Goal: Task Accomplishment & Management: Use online tool/utility

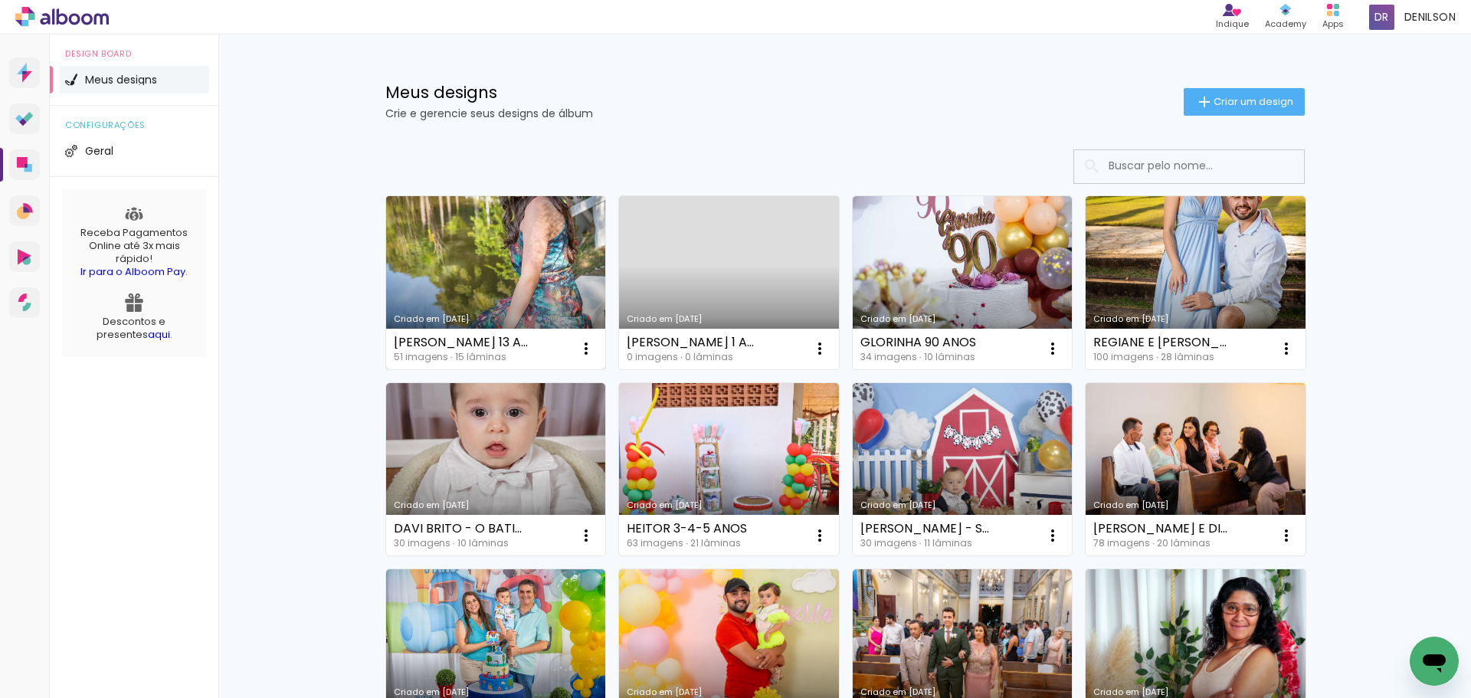
click at [485, 287] on link "Criado em [DATE]" at bounding box center [496, 282] width 220 height 173
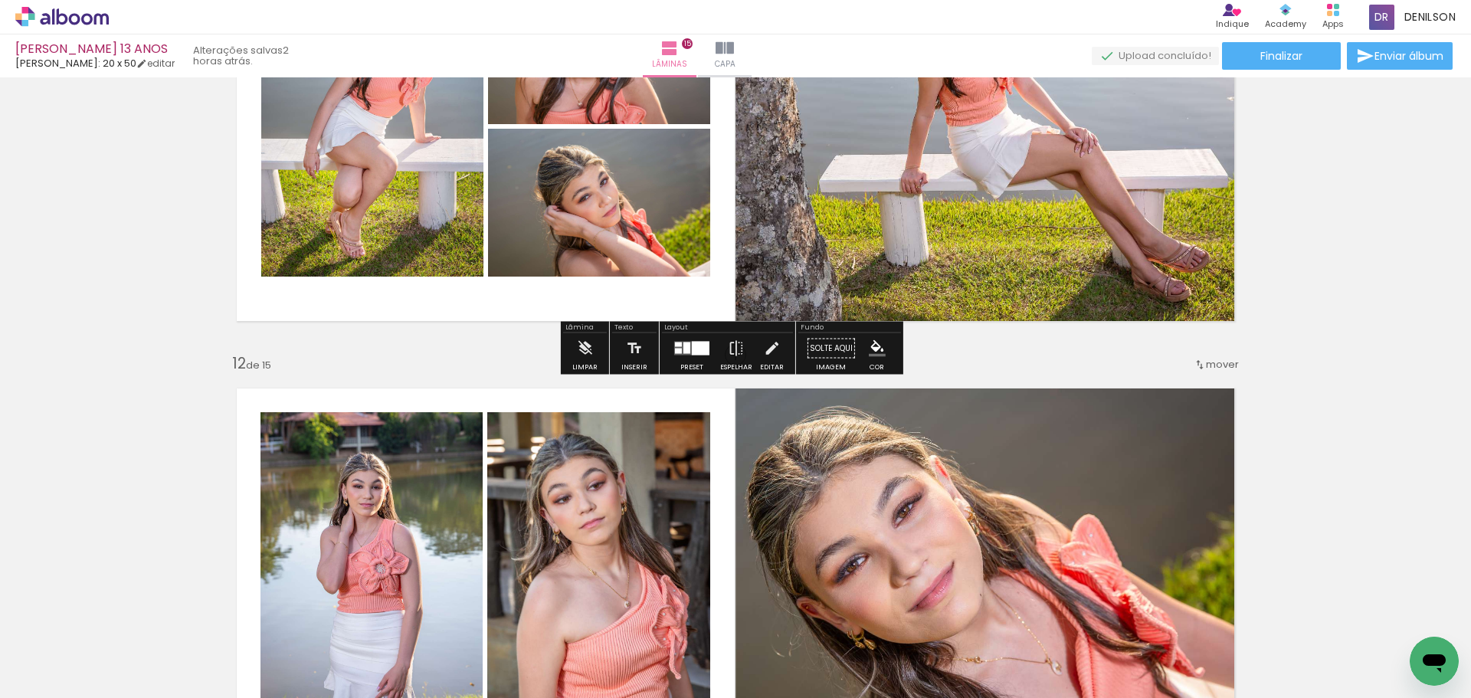
scroll to position [4750, 0]
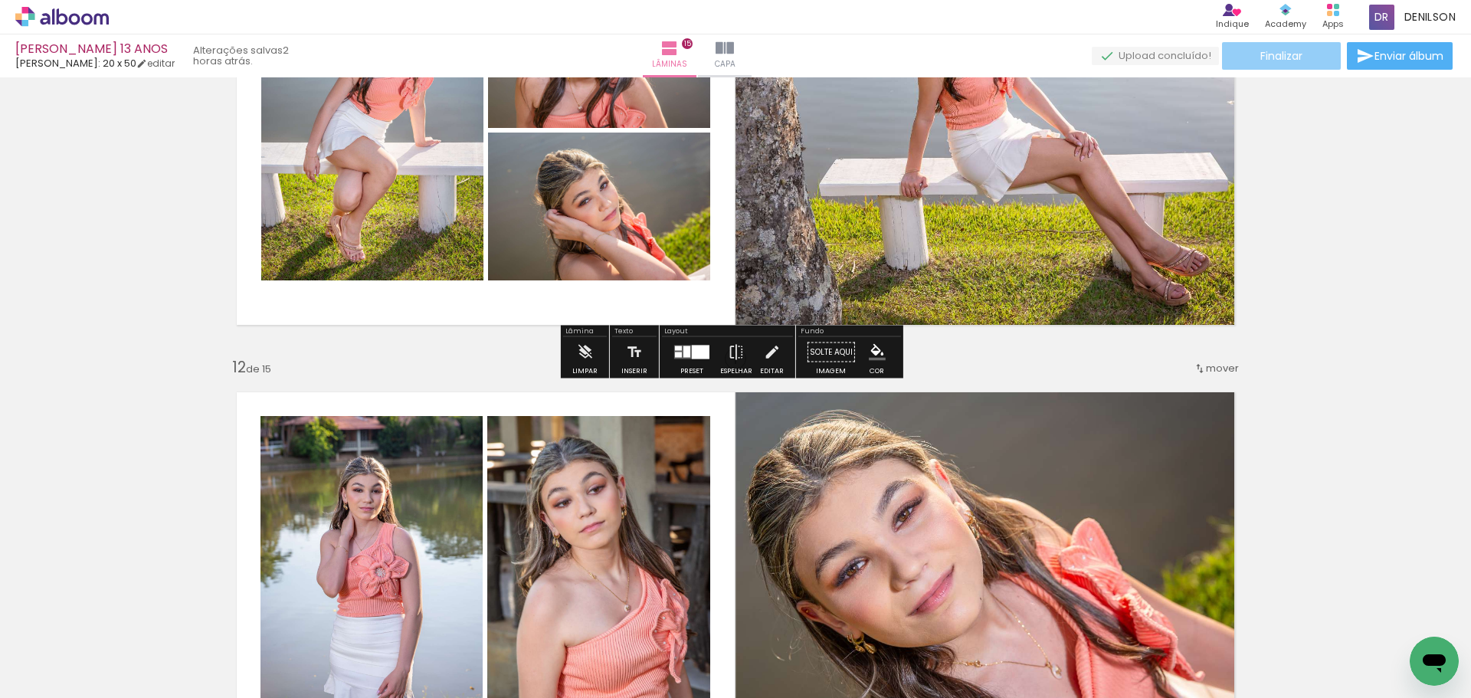
click at [1277, 57] on span "Finalizar" at bounding box center [1281, 56] width 42 height 11
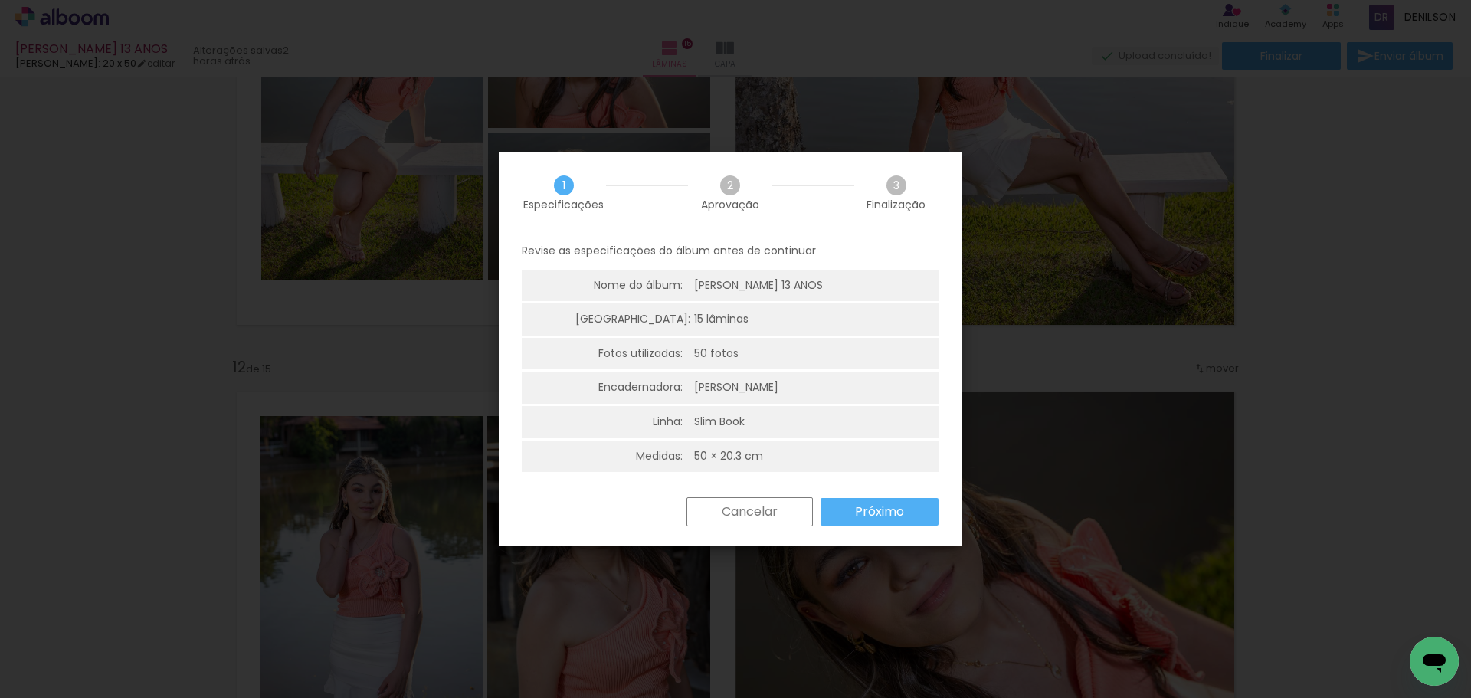
click at [0, 0] on slot "Próximo" at bounding box center [0, 0] width 0 height 0
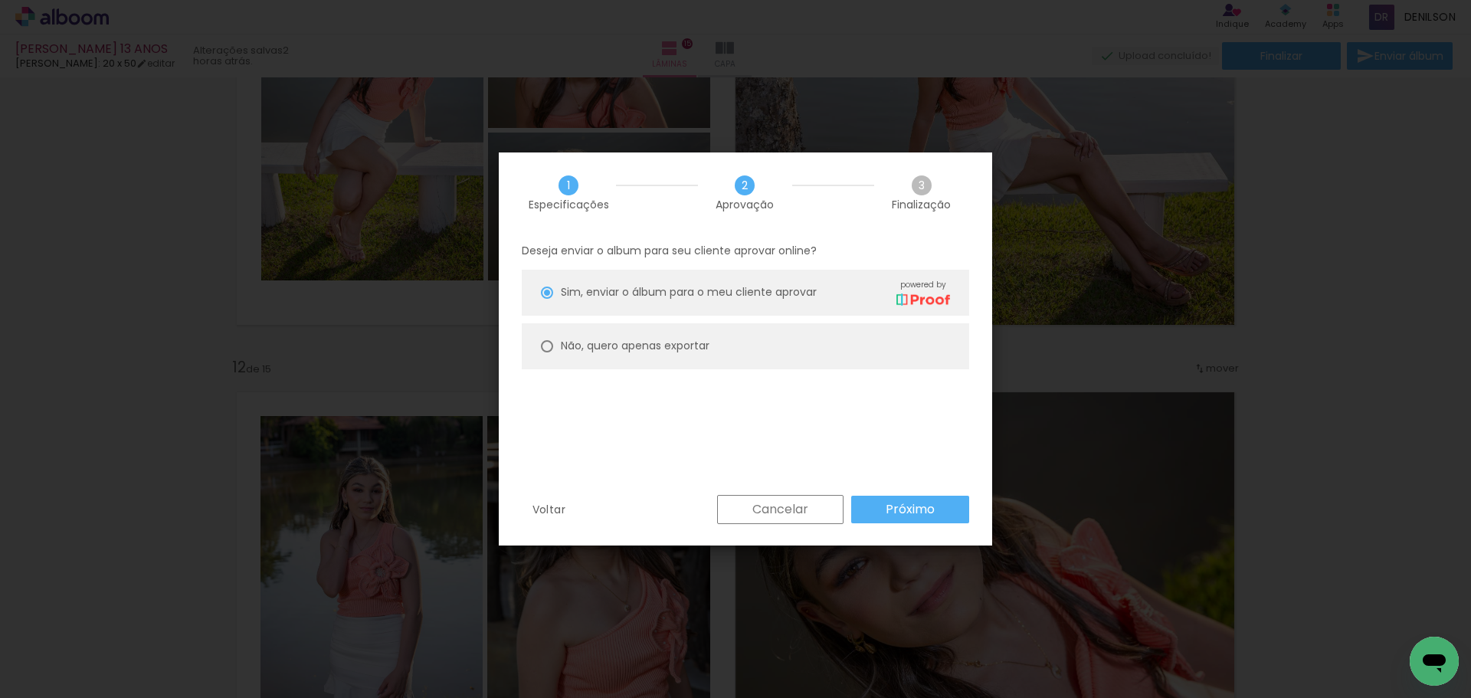
click at [0, 0] on slot "Não, quero apenas exportar" at bounding box center [0, 0] width 0 height 0
type paper-radio-button "on"
click at [0, 0] on slot "Próximo" at bounding box center [0, 0] width 0 height 0
type input "Alta, 300 DPI"
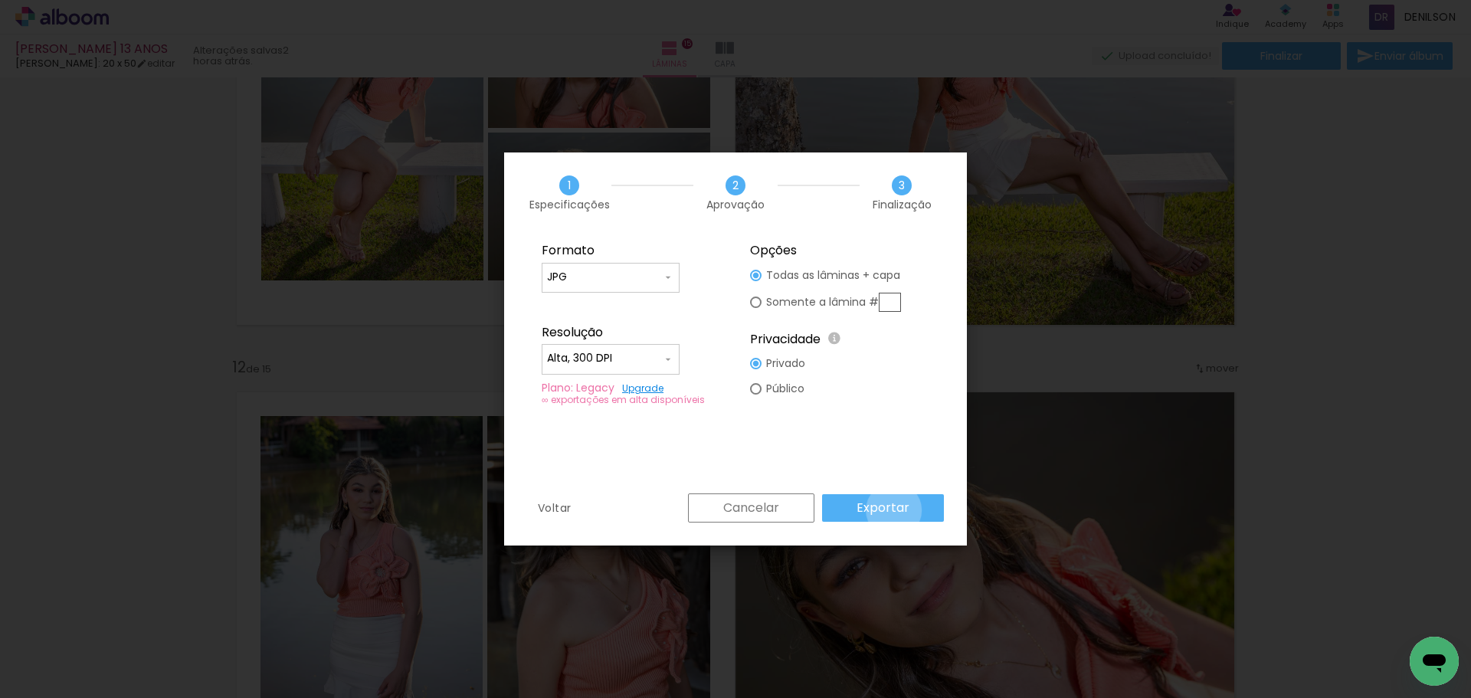
click at [0, 0] on slot "Exportar" at bounding box center [0, 0] width 0 height 0
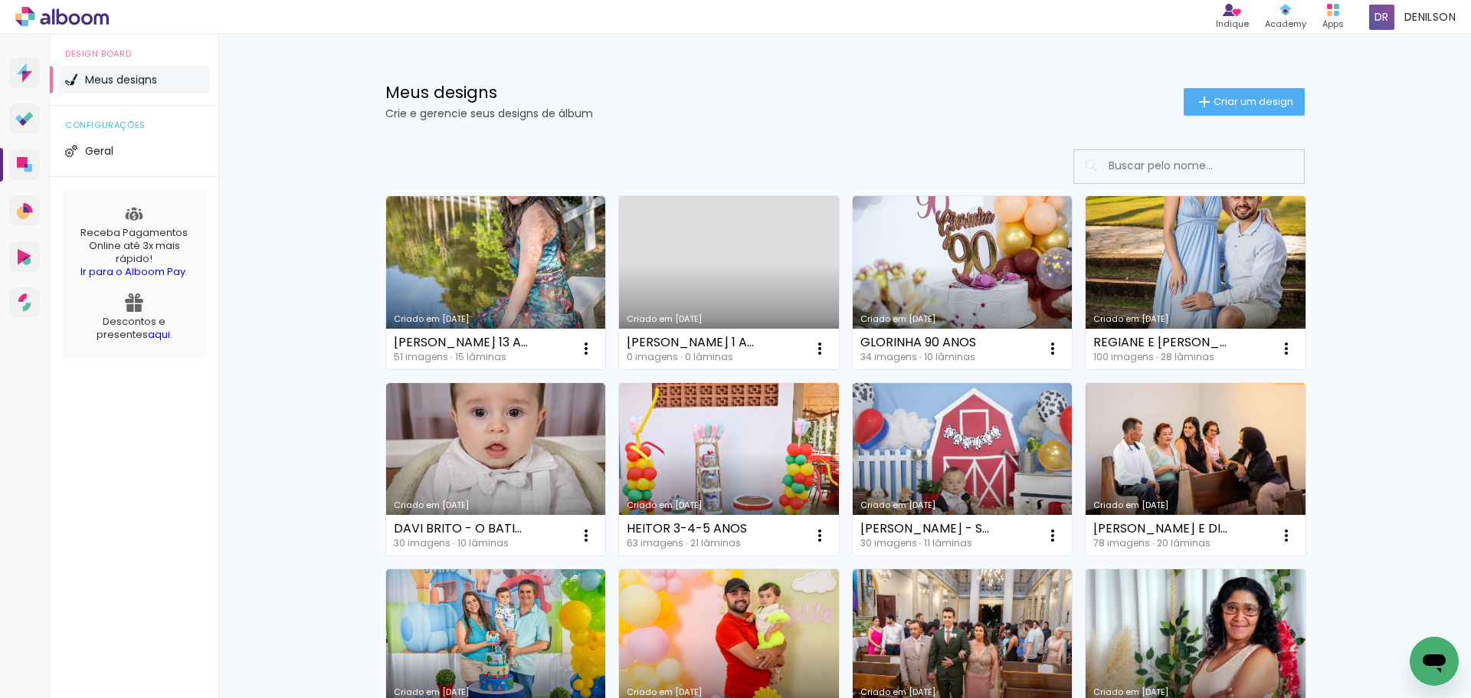
click at [709, 293] on link "Criado em [DATE]" at bounding box center [729, 282] width 220 height 173
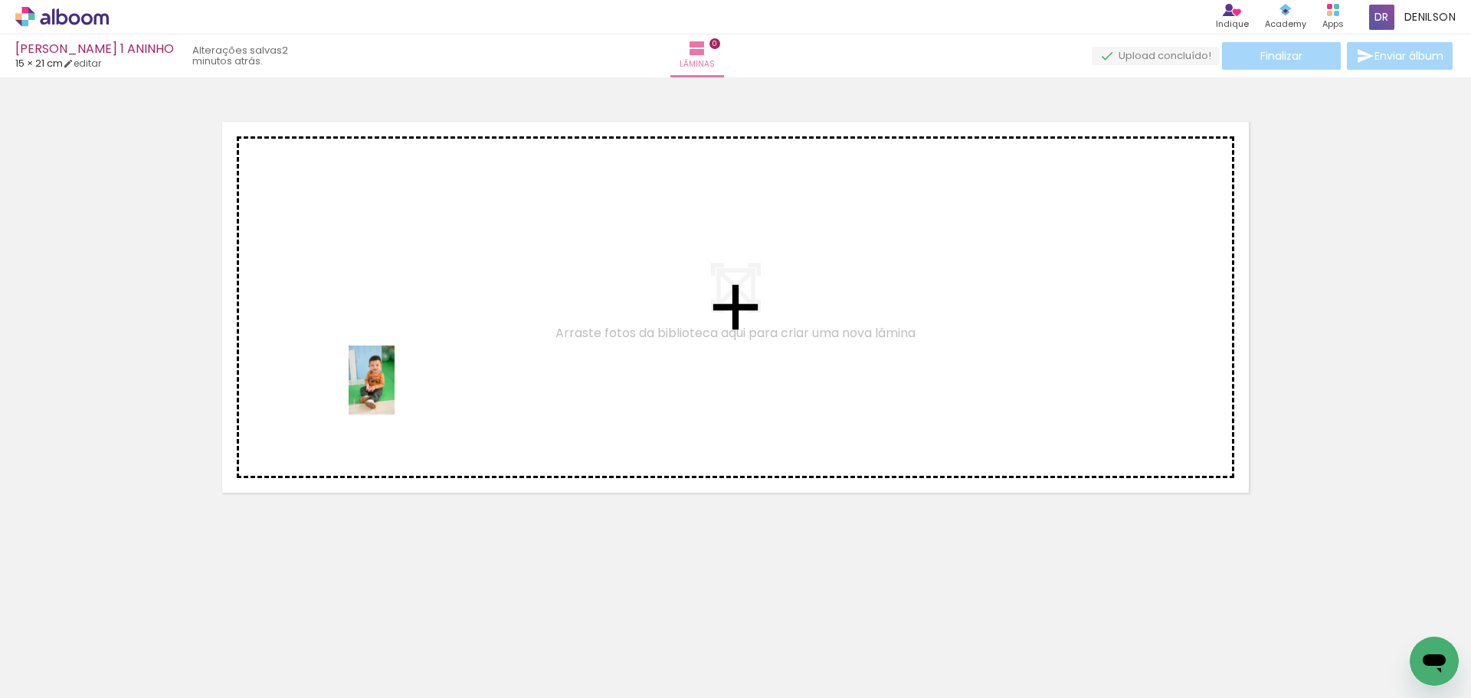
drag, startPoint x: 260, startPoint y: 655, endPoint x: 397, endPoint y: 385, distance: 302.5
click at [397, 385] on quentale-workspace at bounding box center [735, 349] width 1471 height 698
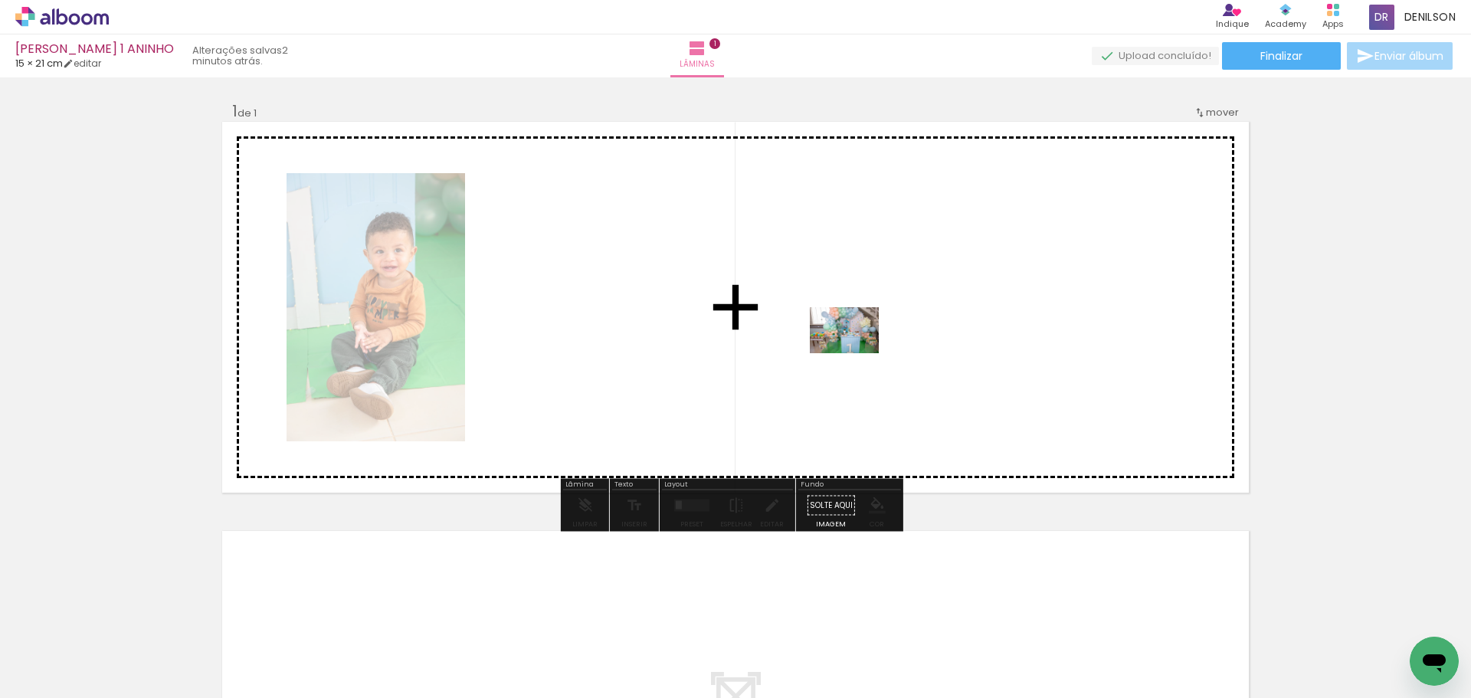
drag, startPoint x: 680, startPoint y: 655, endPoint x: 856, endPoint y: 353, distance: 349.1
click at [856, 353] on quentale-workspace at bounding box center [735, 349] width 1471 height 698
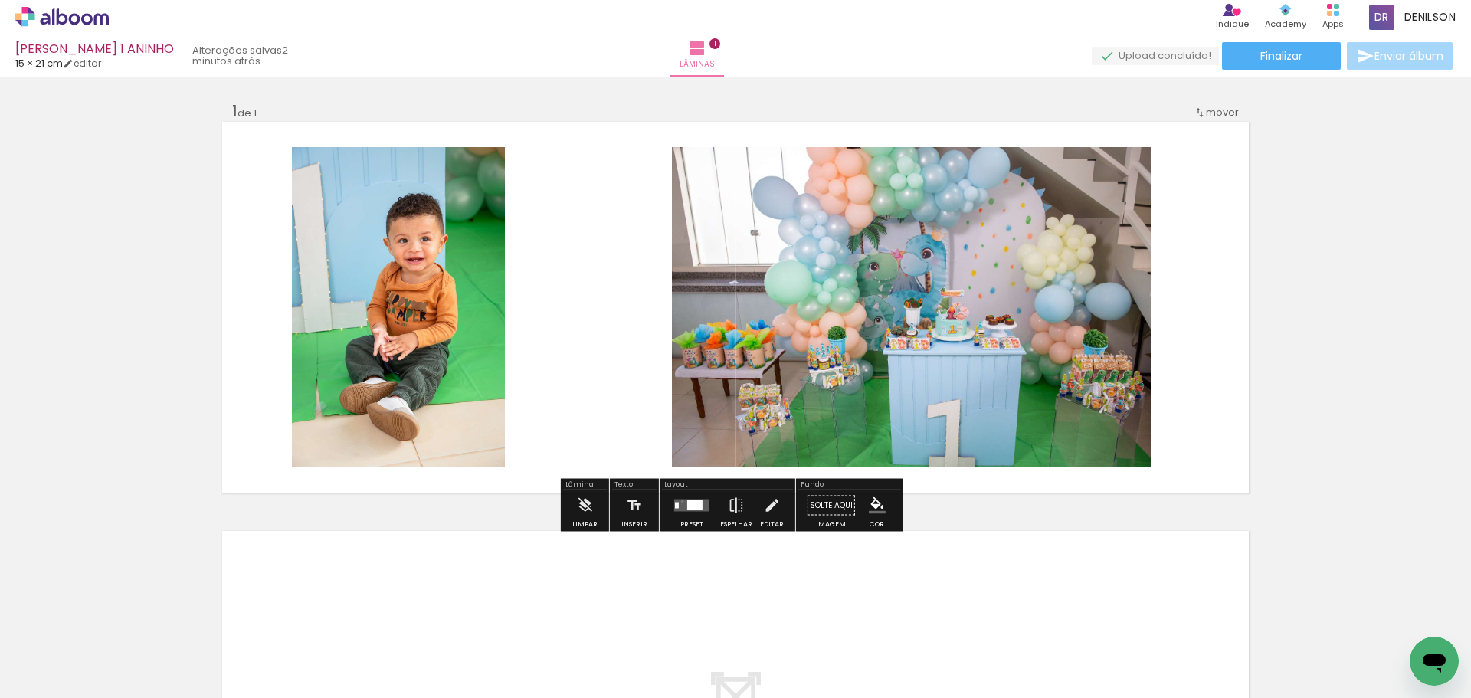
click at [679, 501] on quentale-layouter at bounding box center [691, 505] width 35 height 12
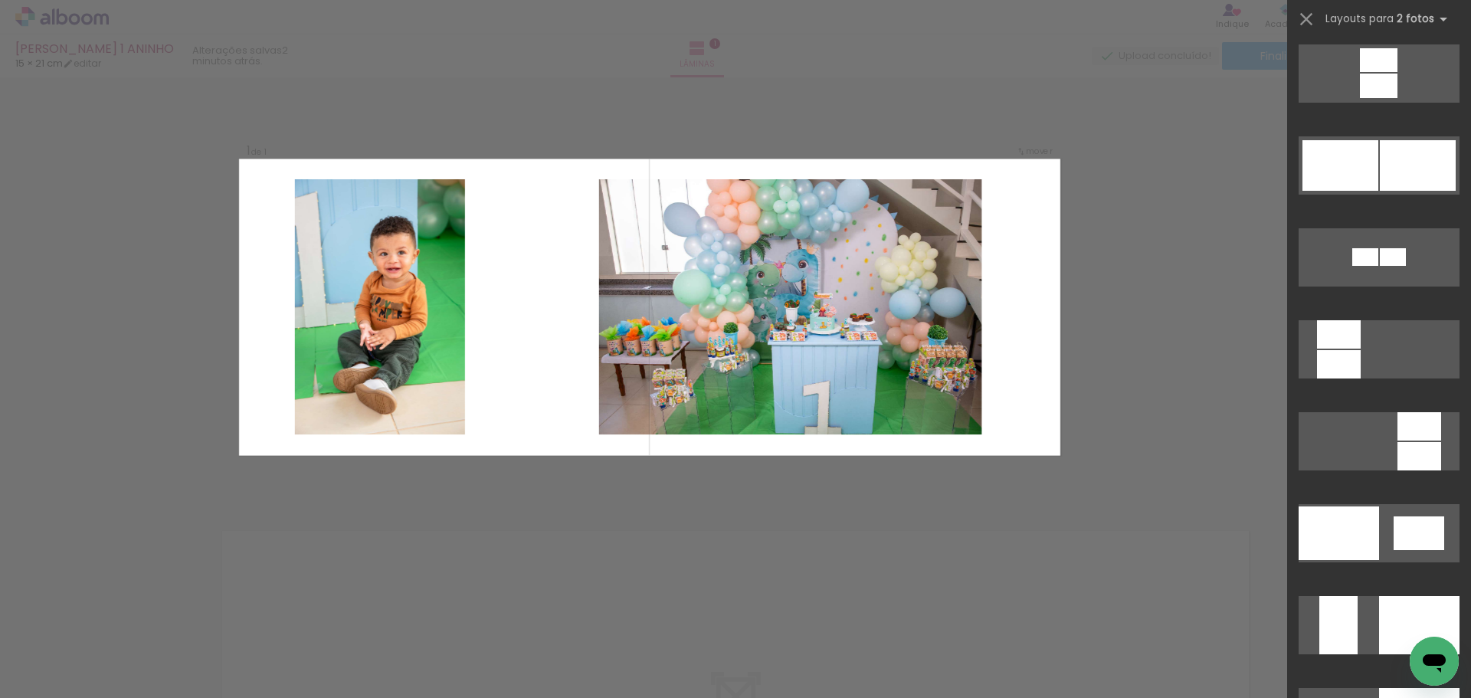
scroll to position [5763, 0]
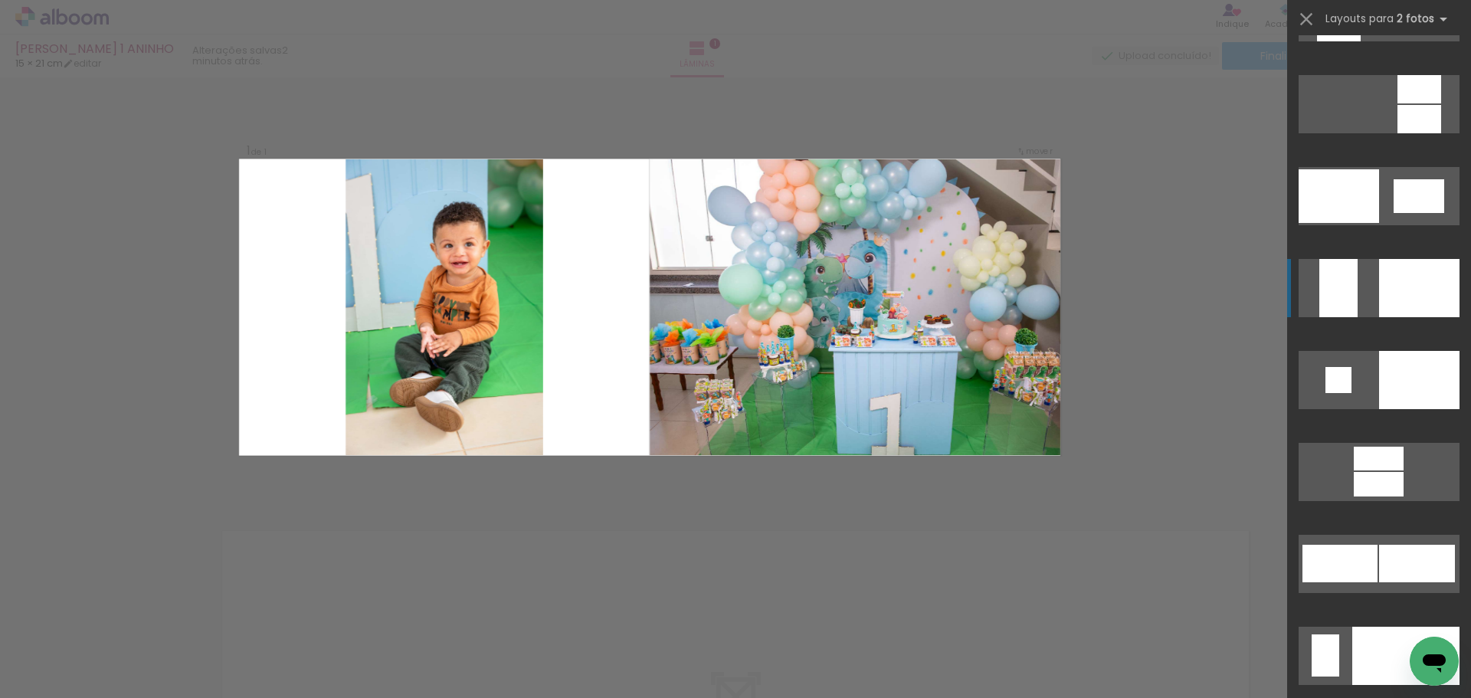
click at [1403, 279] on div at bounding box center [1419, 288] width 80 height 58
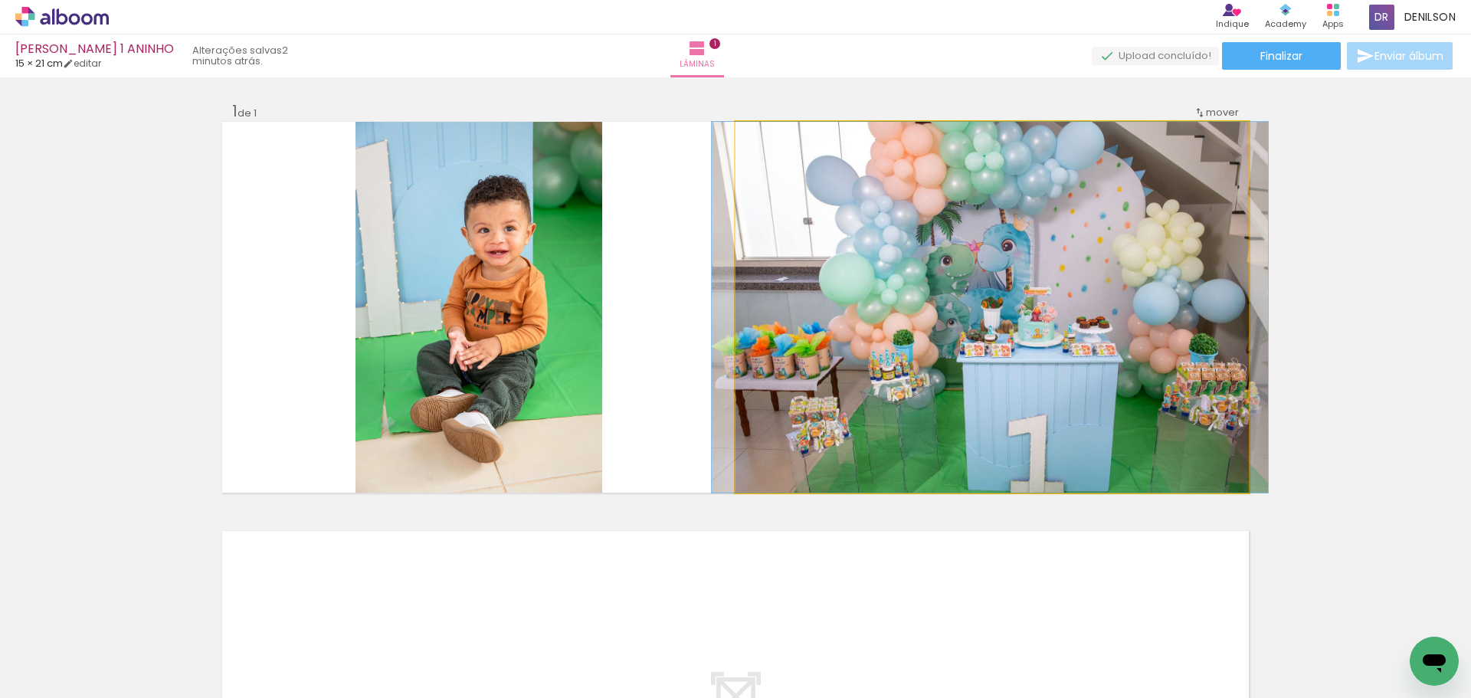
click at [1014, 300] on quentale-photo at bounding box center [991, 307] width 513 height 371
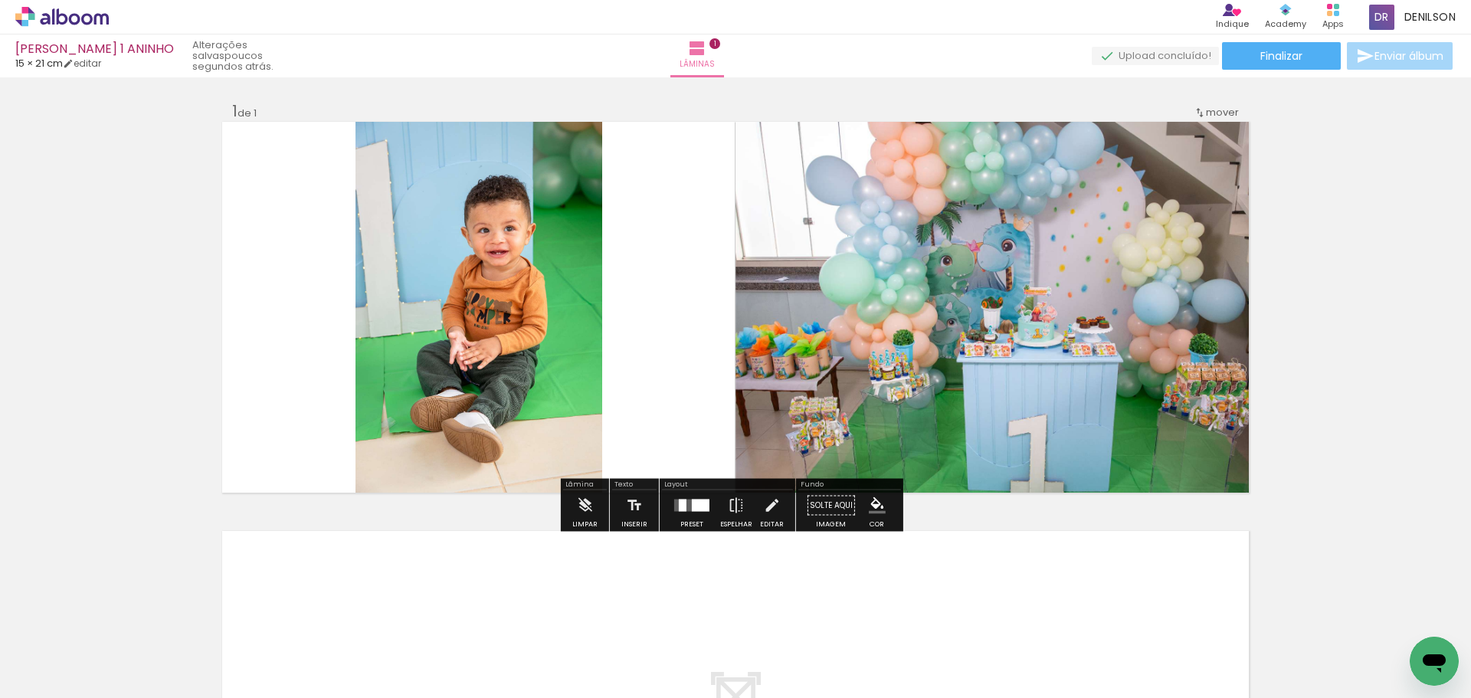
click at [83, 648] on iron-icon at bounding box center [78, 652] width 12 height 12
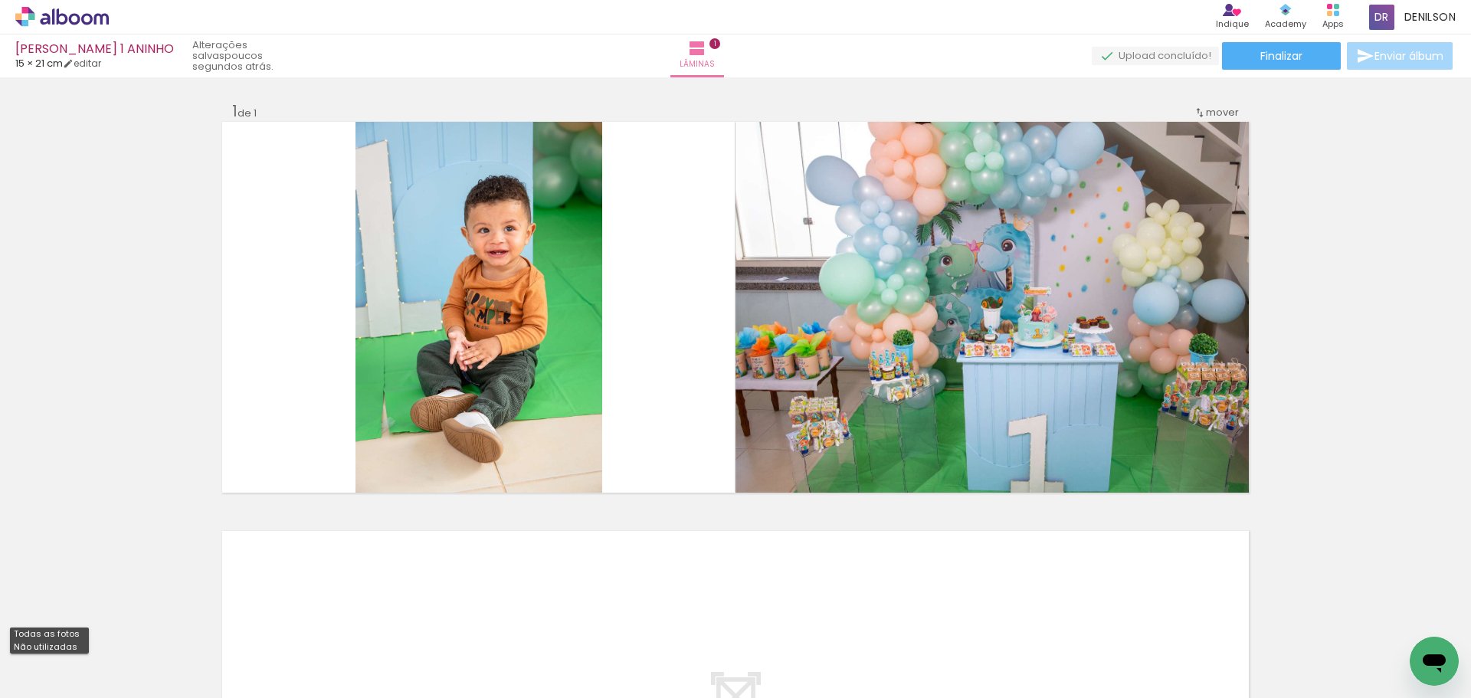
click at [0, 0] on slot "Não utilizadas" at bounding box center [0, 0] width 0 height 0
type input "Não utilizadas"
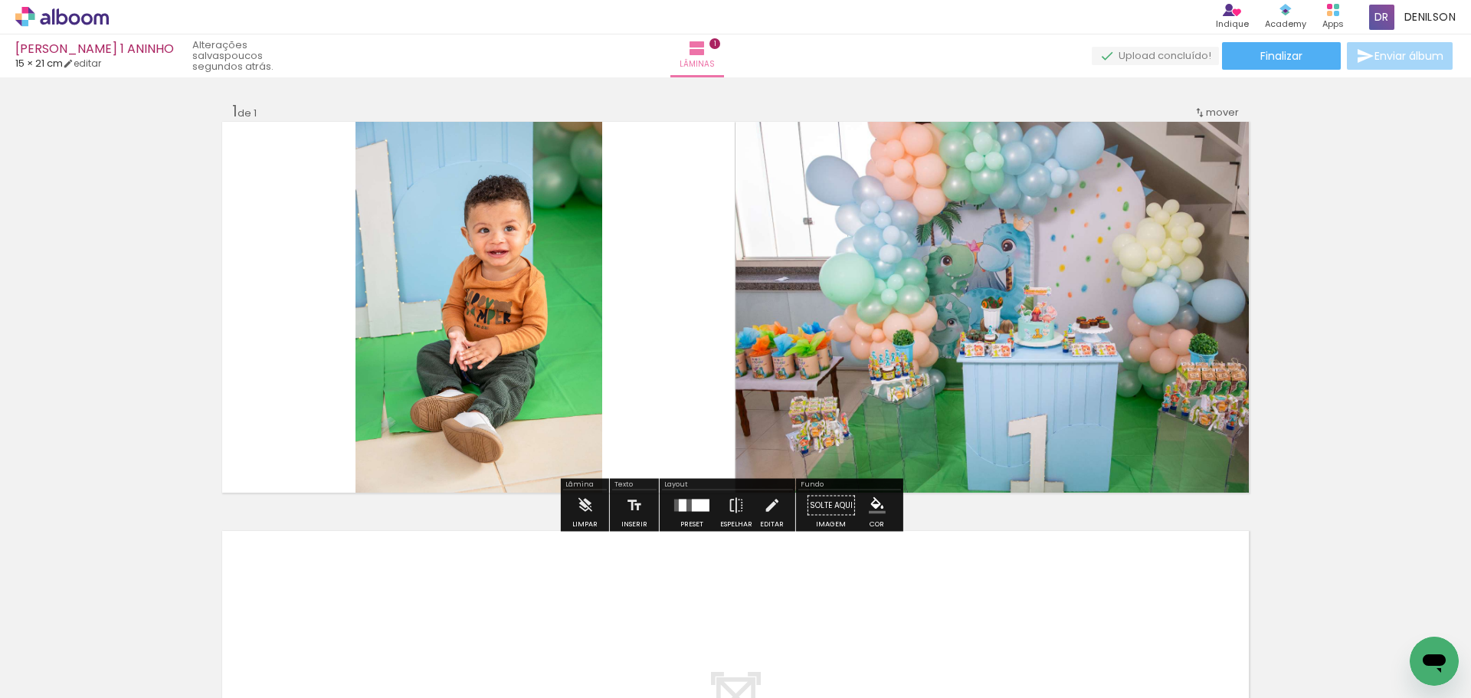
click at [514, 307] on quentale-photo at bounding box center [478, 307] width 247 height 371
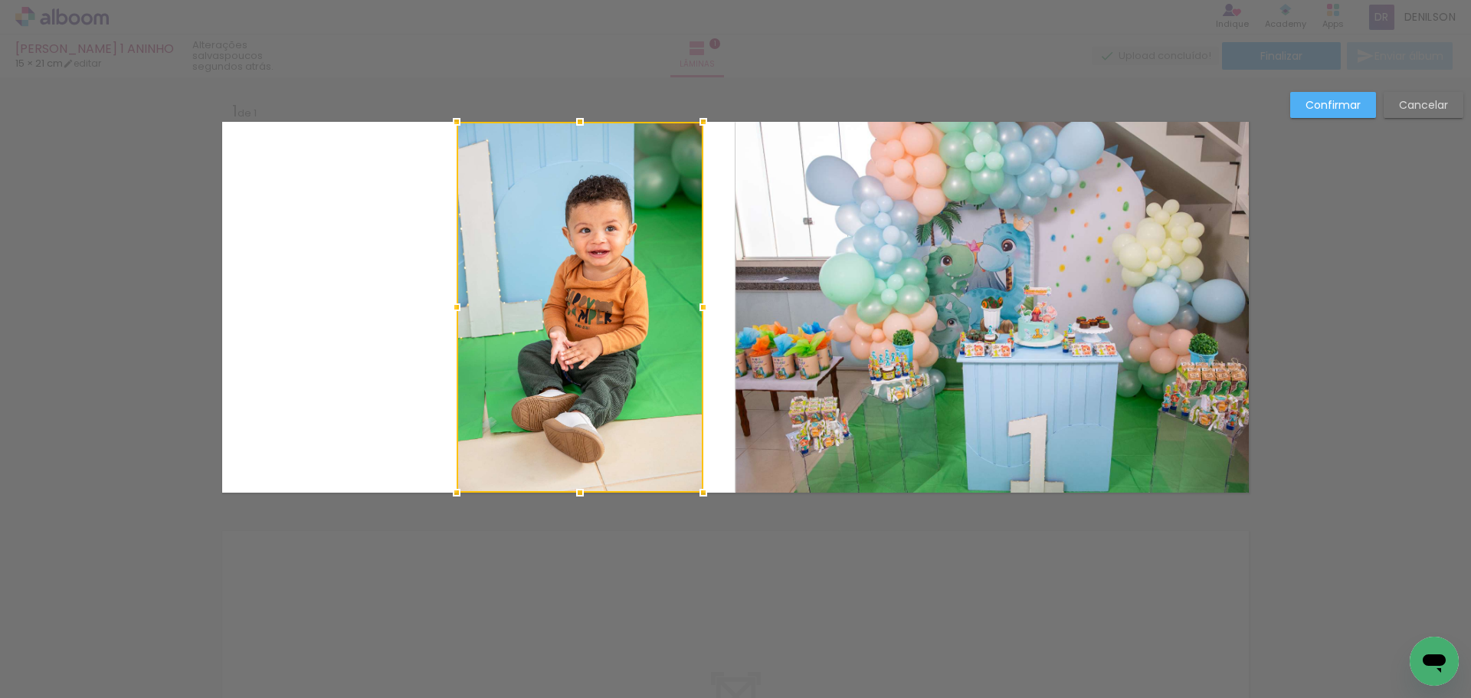
drag, startPoint x: 479, startPoint y: 305, endPoint x: 580, endPoint y: 323, distance: 102.6
click at [580, 323] on div at bounding box center [580, 307] width 247 height 371
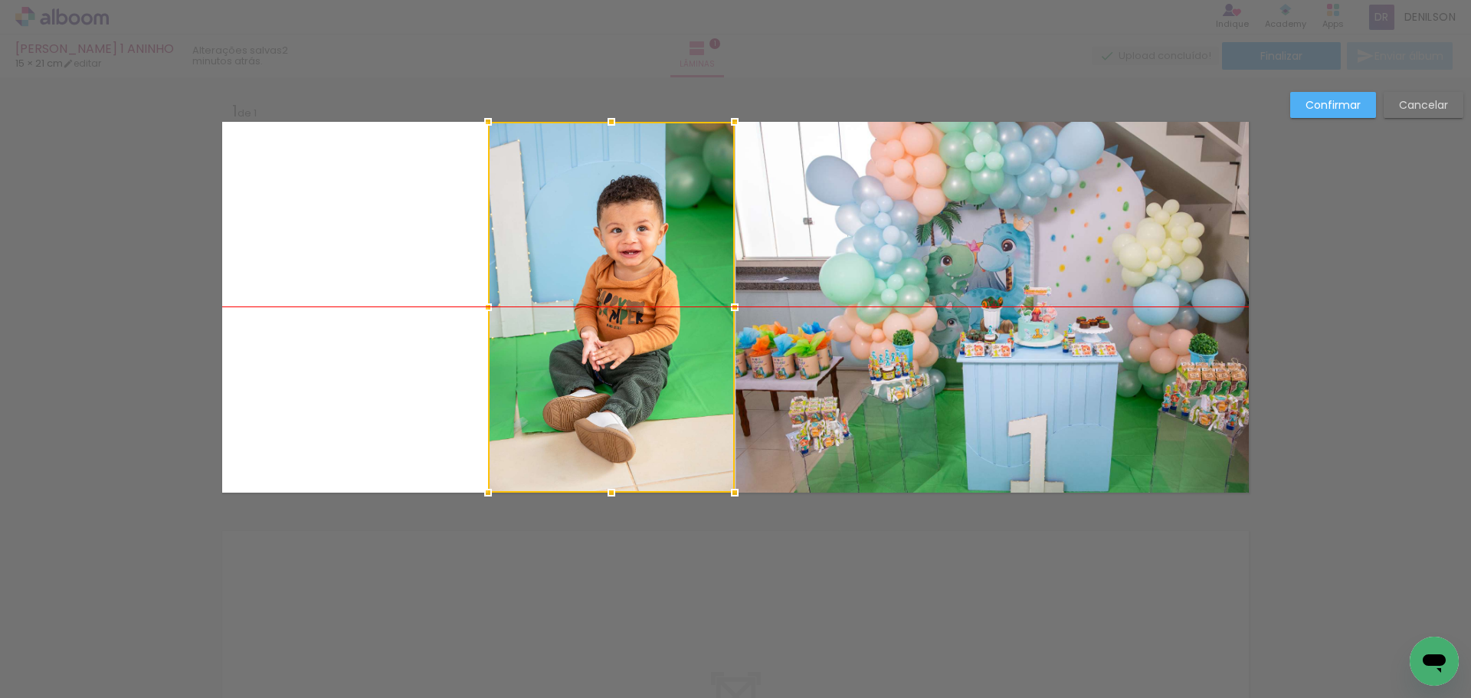
drag, startPoint x: 581, startPoint y: 300, endPoint x: 612, endPoint y: 300, distance: 31.4
click at [612, 300] on div at bounding box center [611, 307] width 247 height 371
click at [1321, 95] on paper-button "Confirmar" at bounding box center [1333, 105] width 86 height 26
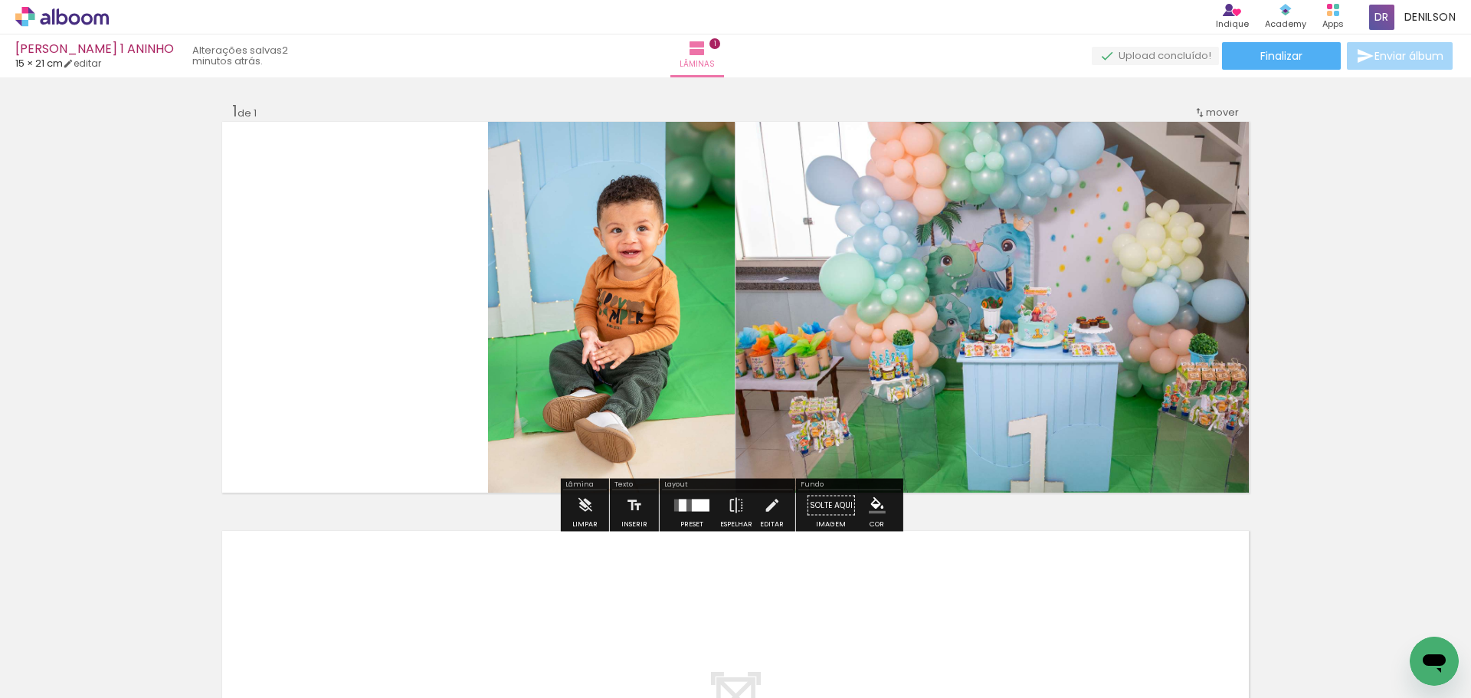
click at [549, 290] on quentale-photo at bounding box center [611, 307] width 247 height 371
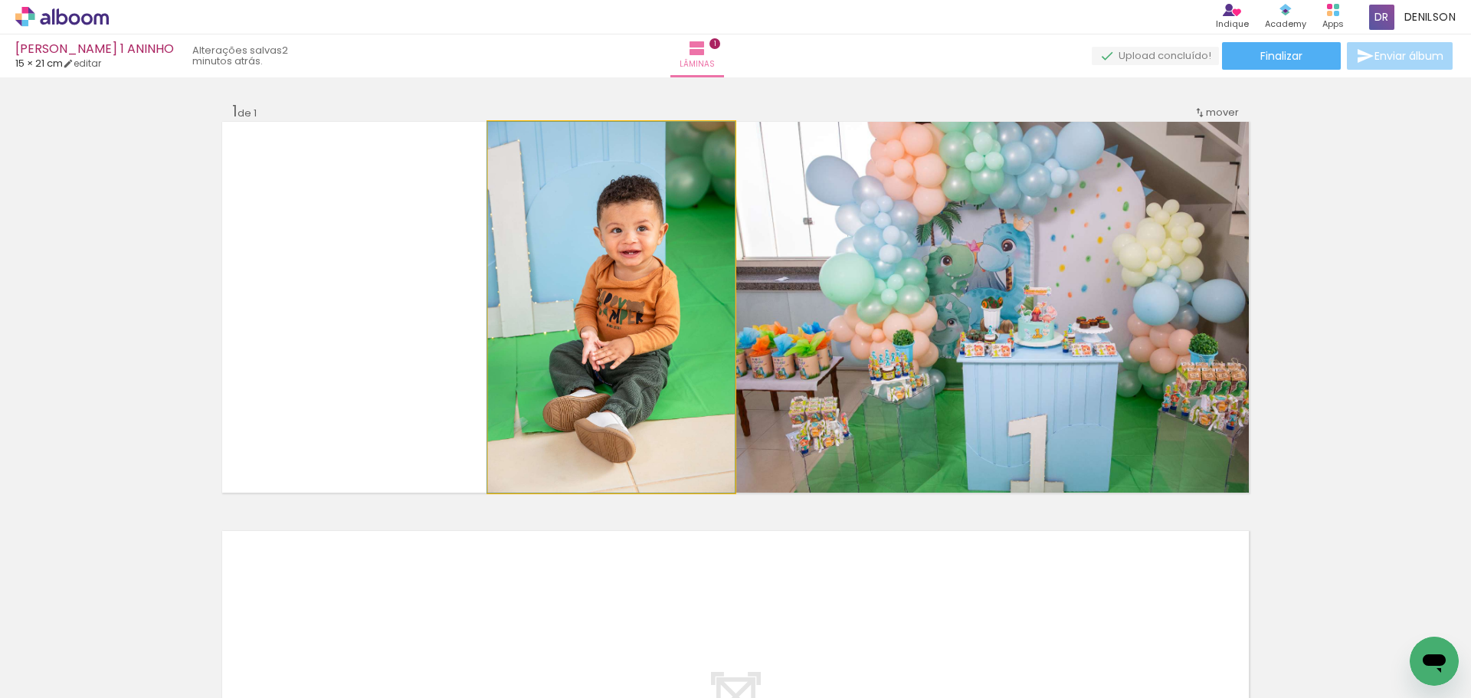
click at [549, 290] on quentale-photo at bounding box center [611, 307] width 247 height 371
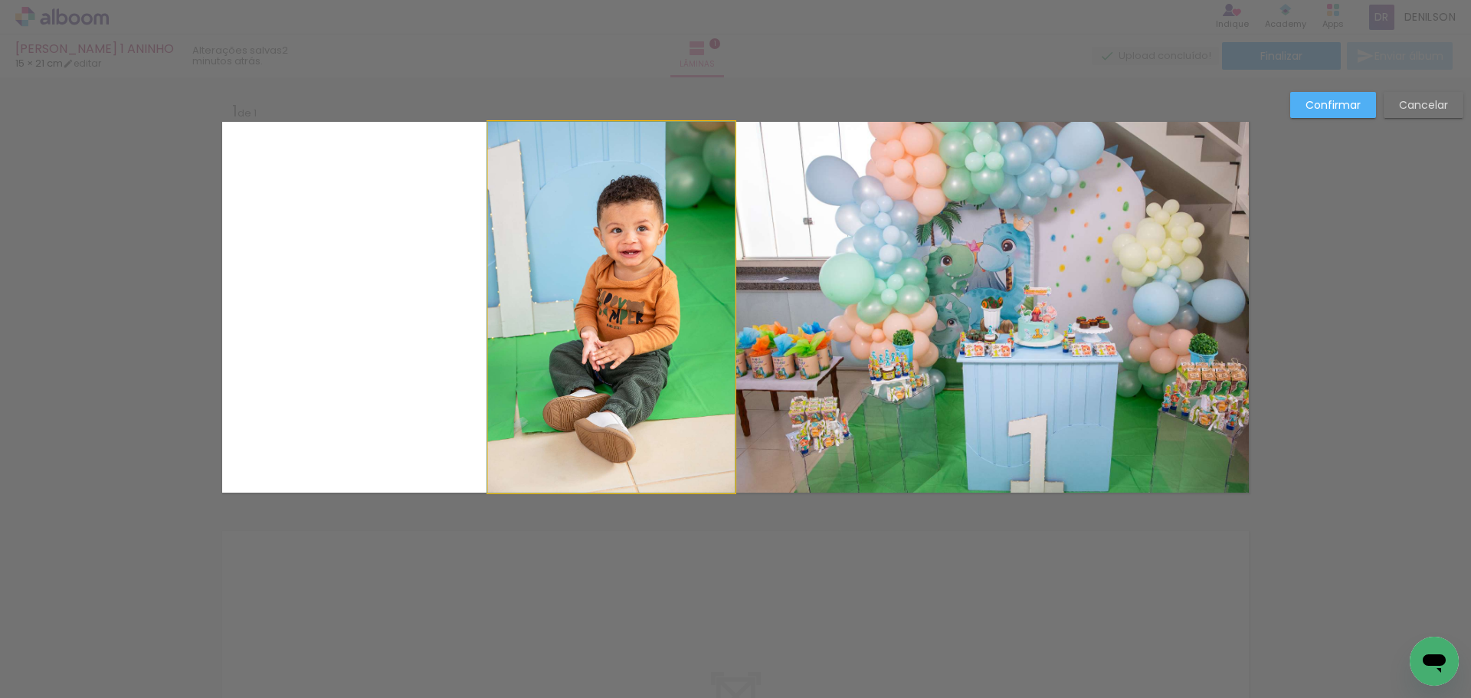
click at [549, 290] on quentale-photo at bounding box center [611, 307] width 247 height 371
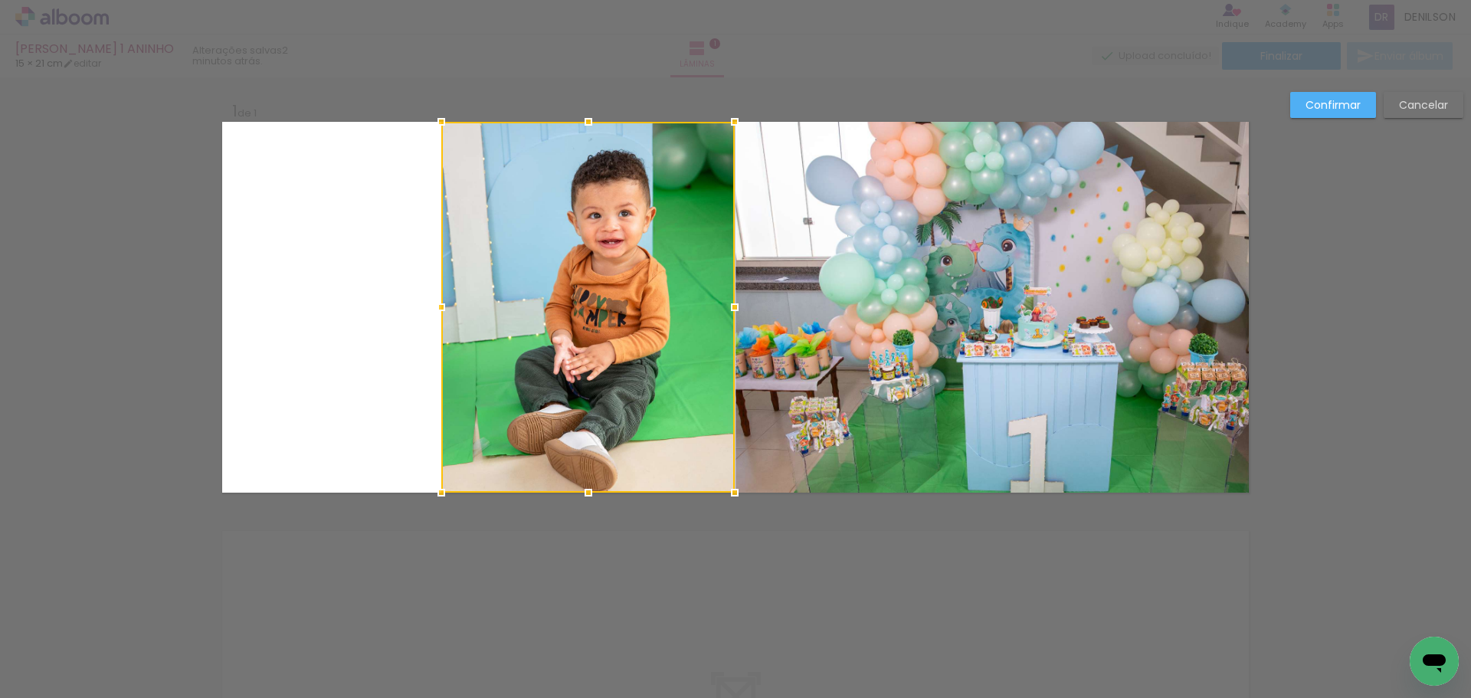
drag, startPoint x: 490, startPoint y: 307, endPoint x: 443, endPoint y: 299, distance: 47.5
click at [443, 299] on div at bounding box center [441, 307] width 31 height 31
drag, startPoint x: 1344, startPoint y: 105, endPoint x: 1334, endPoint y: 105, distance: 9.2
click at [0, 0] on slot "Confirmar" at bounding box center [0, 0] width 0 height 0
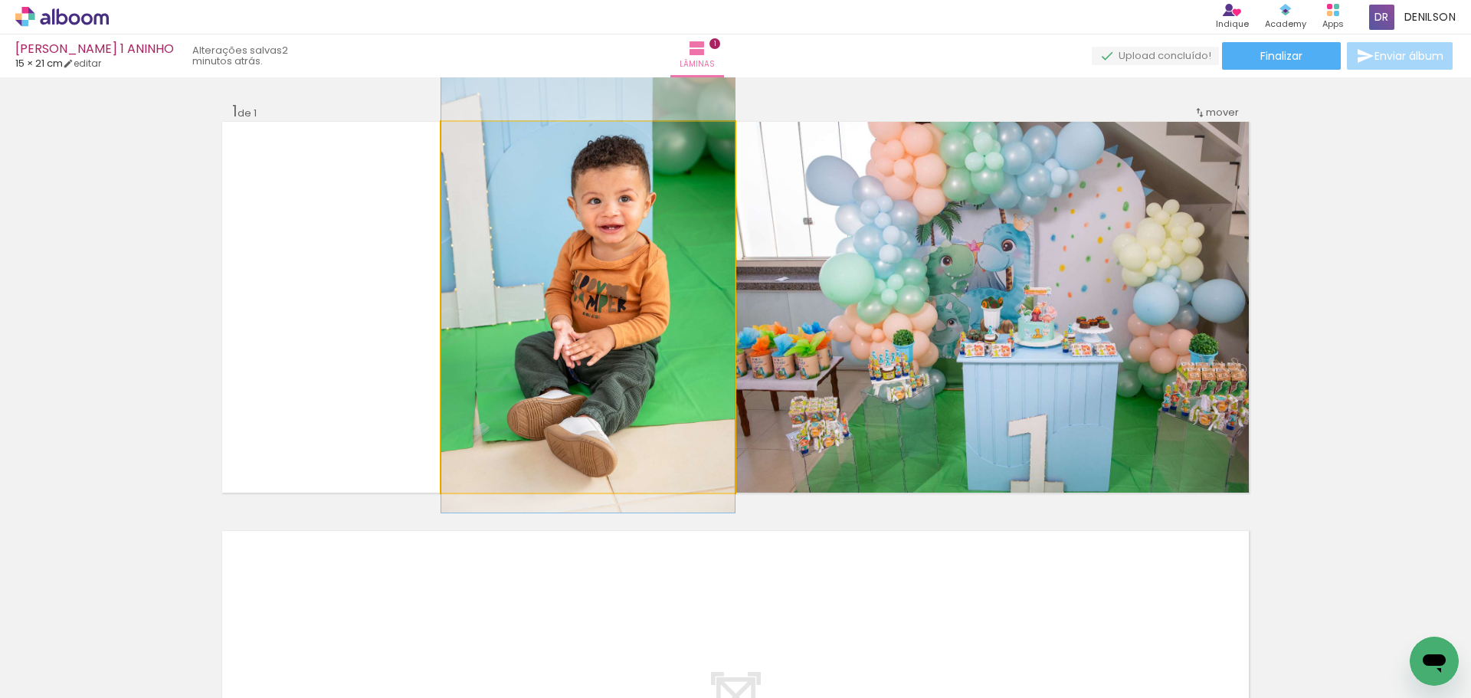
drag, startPoint x: 623, startPoint y: 293, endPoint x: 623, endPoint y: 278, distance: 14.6
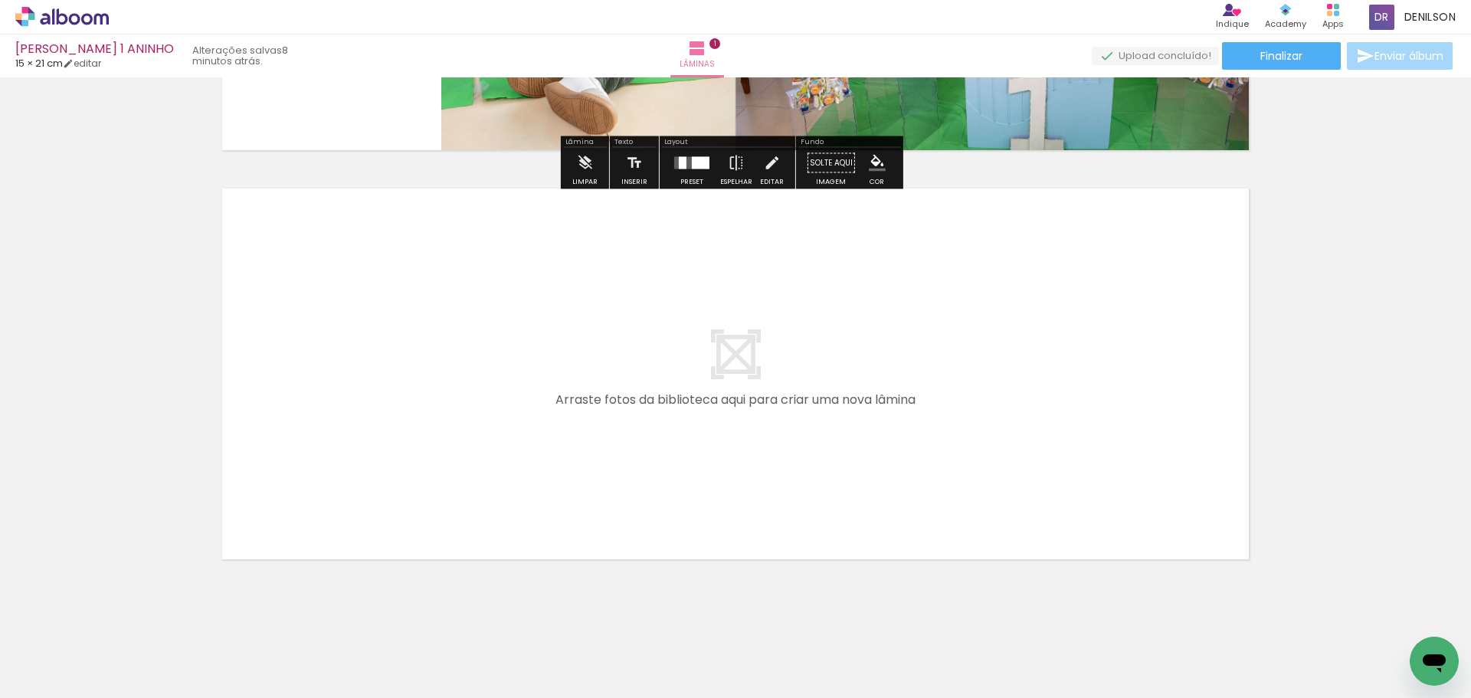
scroll to position [353, 0]
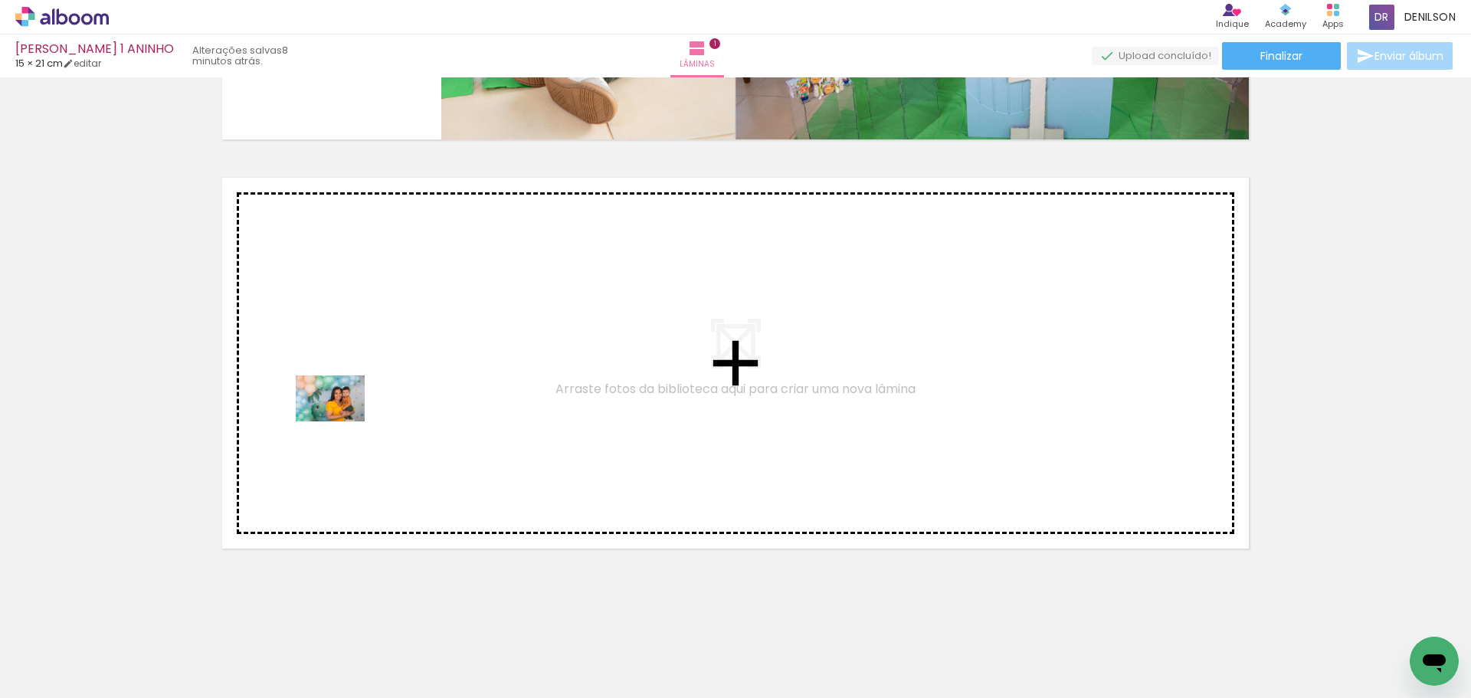
drag, startPoint x: 158, startPoint y: 657, endPoint x: 342, endPoint y: 421, distance: 298.5
click at [342, 421] on quentale-workspace at bounding box center [735, 349] width 1471 height 698
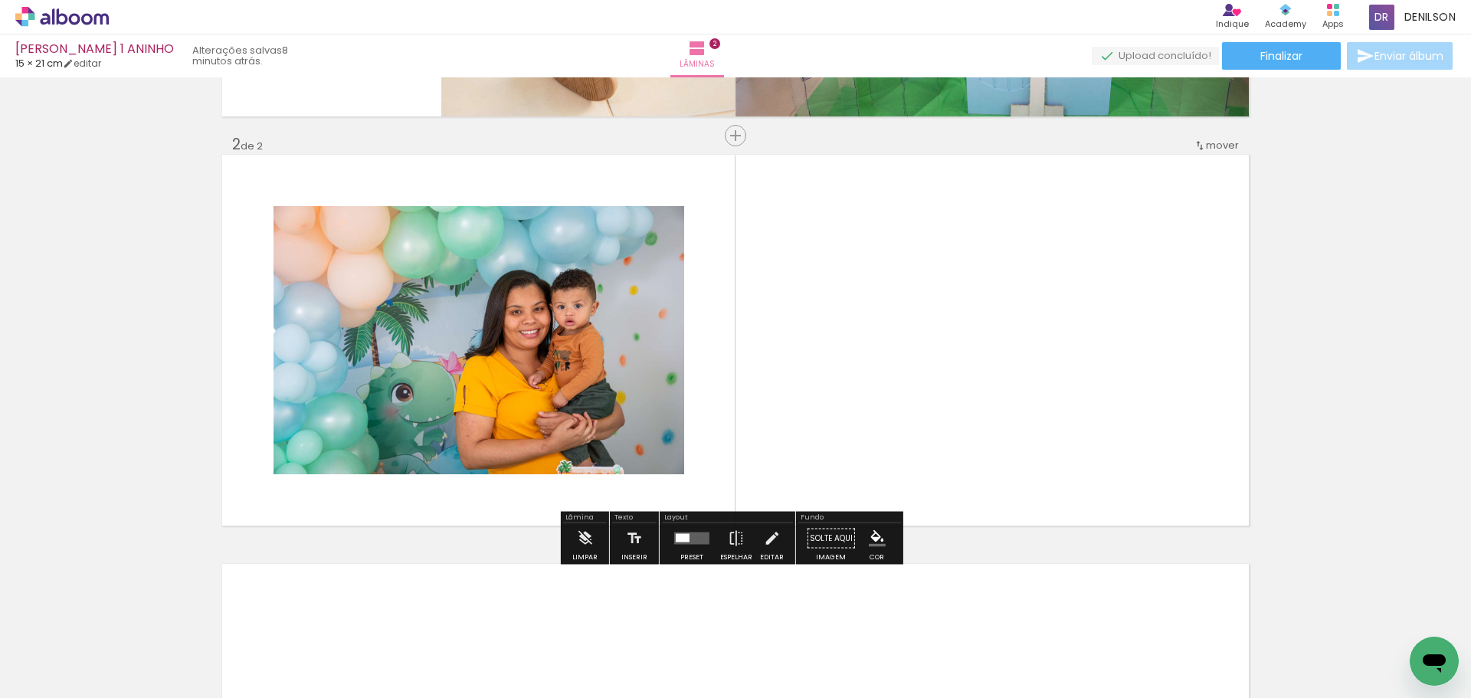
scroll to position [377, 0]
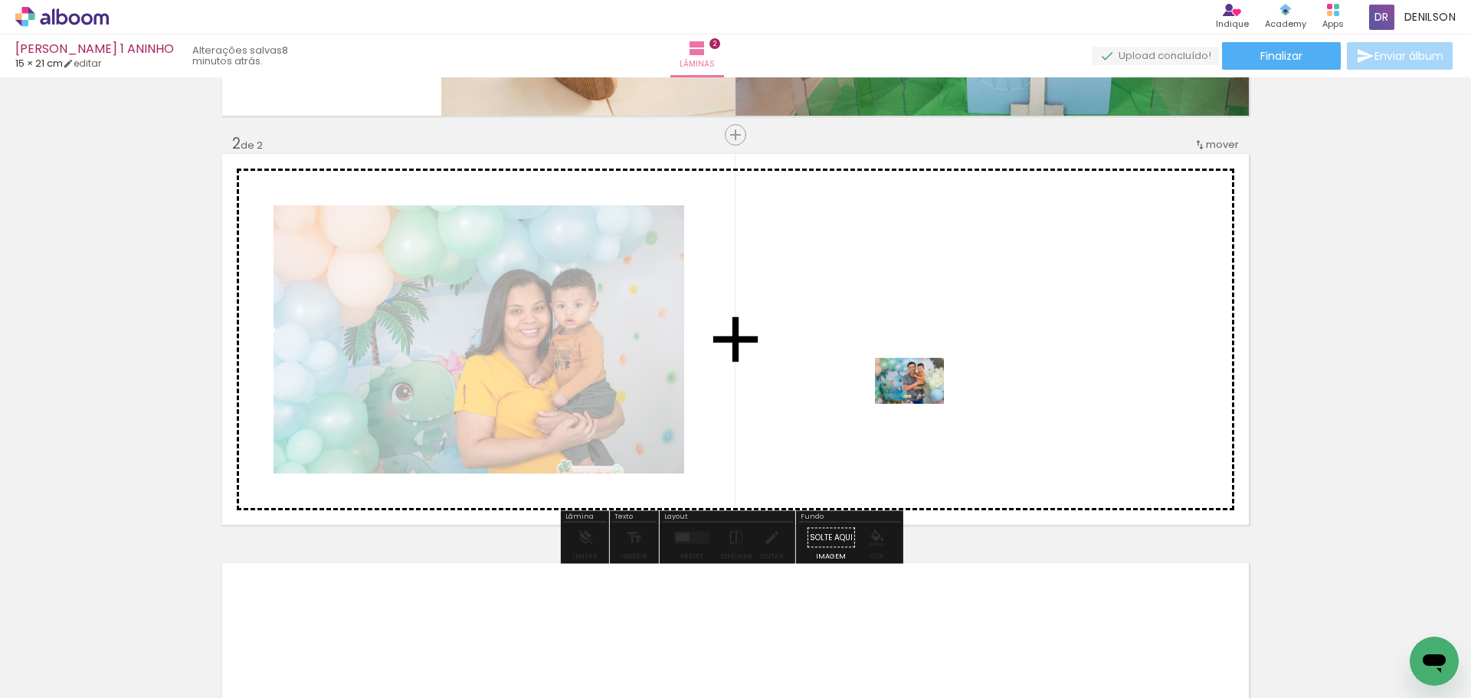
drag, startPoint x: 199, startPoint y: 641, endPoint x: 932, endPoint y: 404, distance: 769.9
click at [932, 404] on quentale-workspace at bounding box center [735, 349] width 1471 height 698
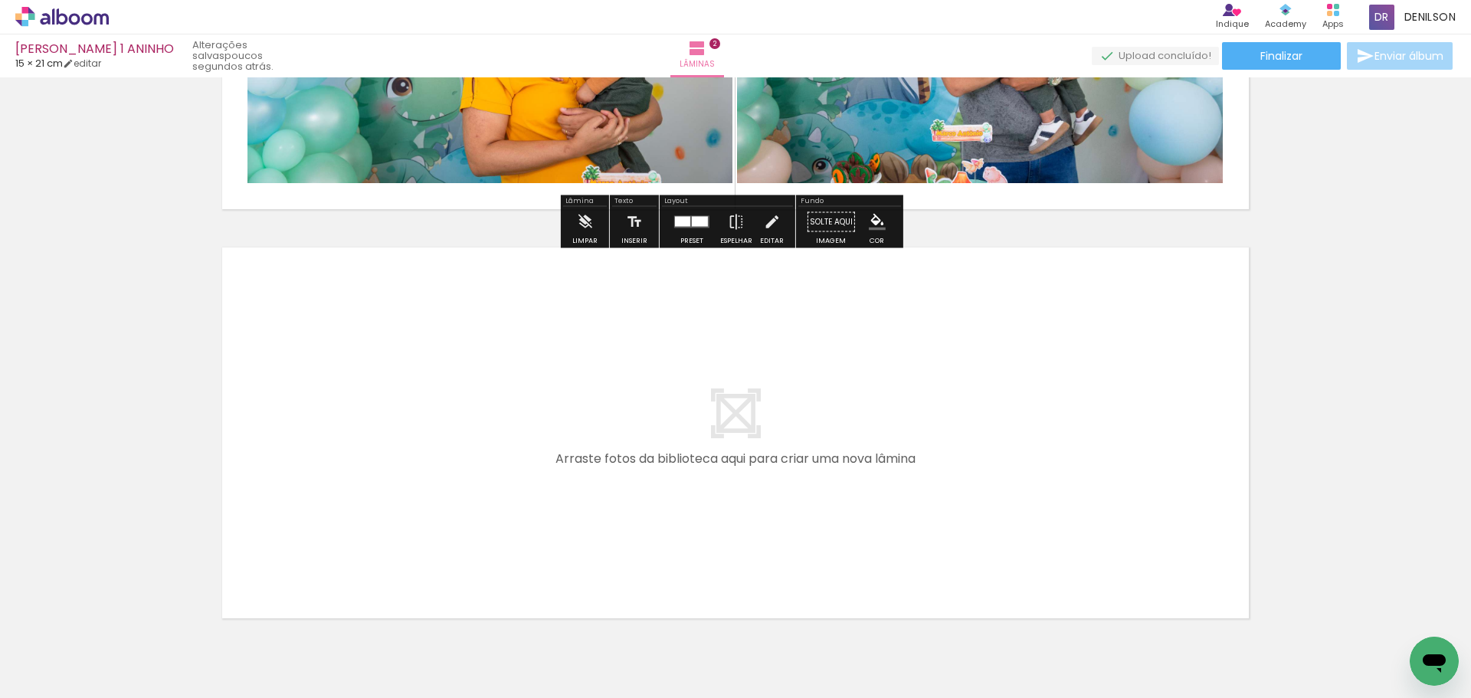
scroll to position [760, 0]
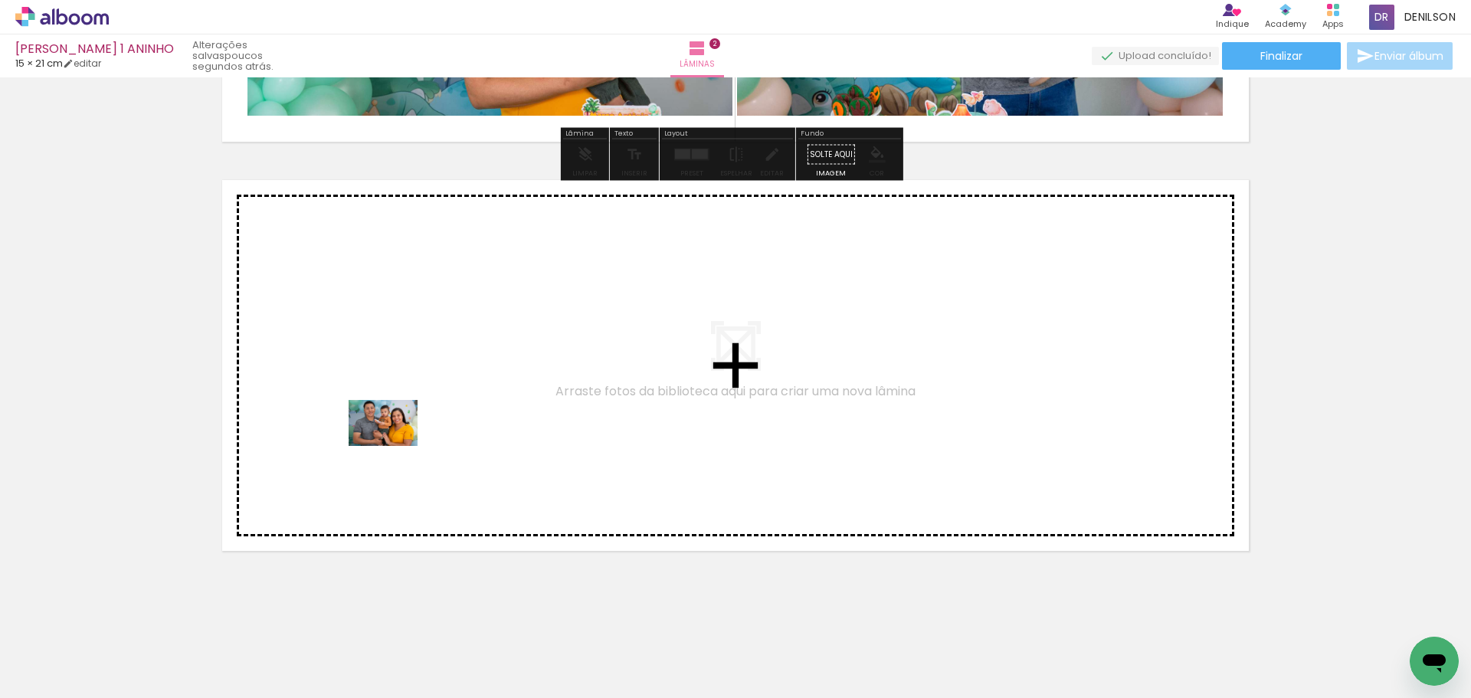
drag, startPoint x: 173, startPoint y: 655, endPoint x: 395, endPoint y: 446, distance: 304.6
click at [395, 446] on quentale-workspace at bounding box center [735, 349] width 1471 height 698
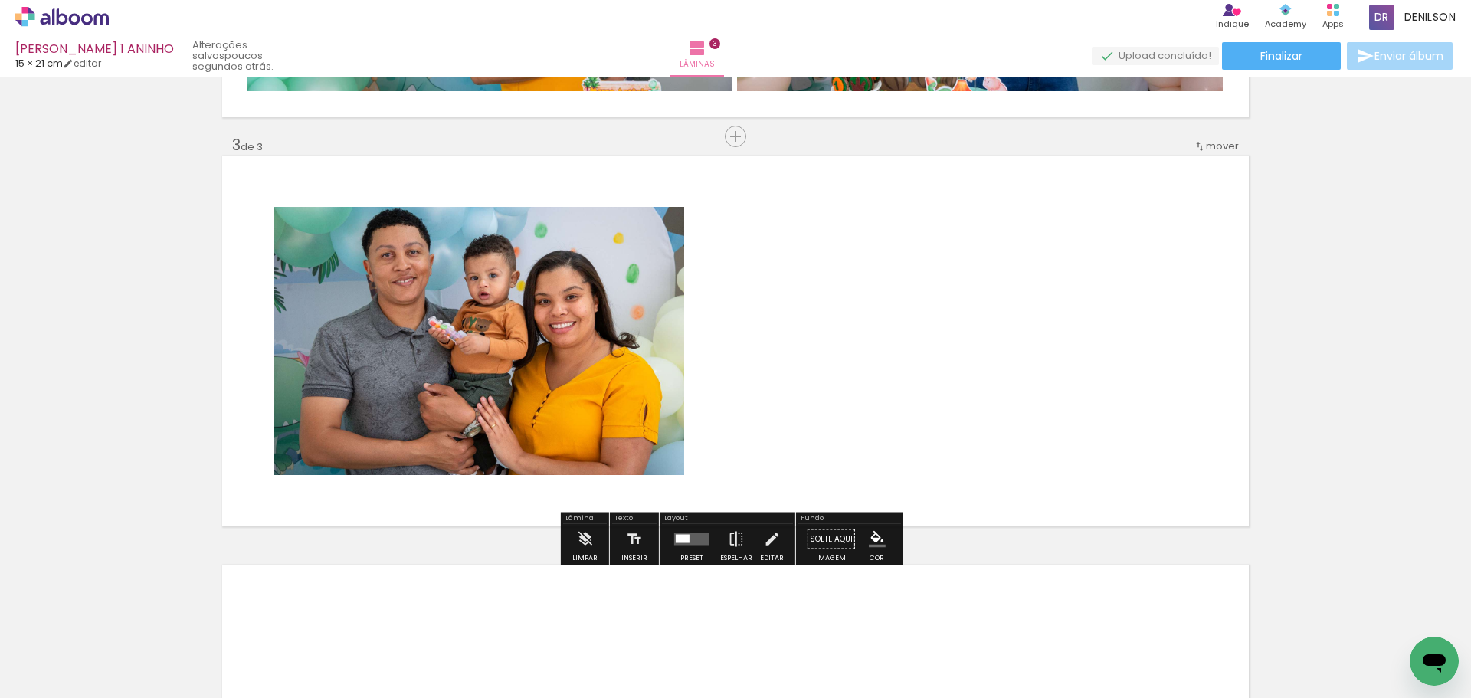
scroll to position [786, 0]
